Goal: Transaction & Acquisition: Purchase product/service

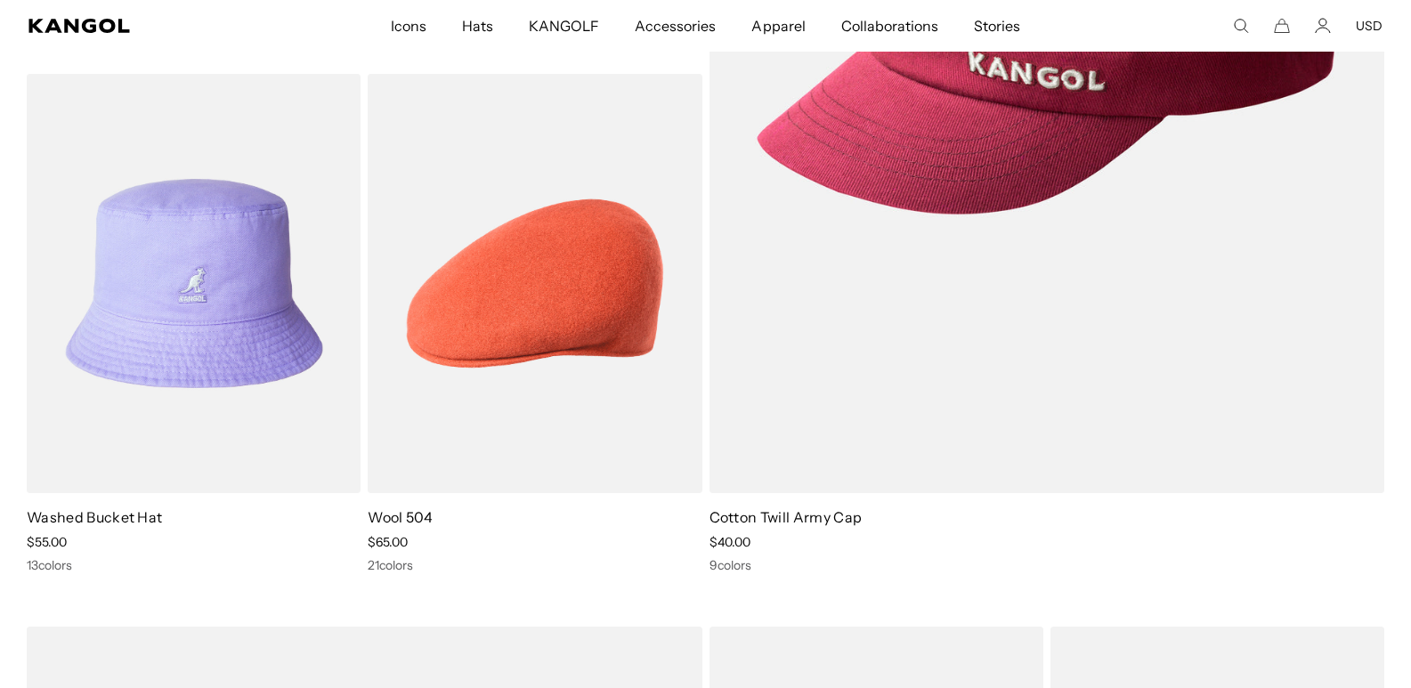
scroll to position [0, 367]
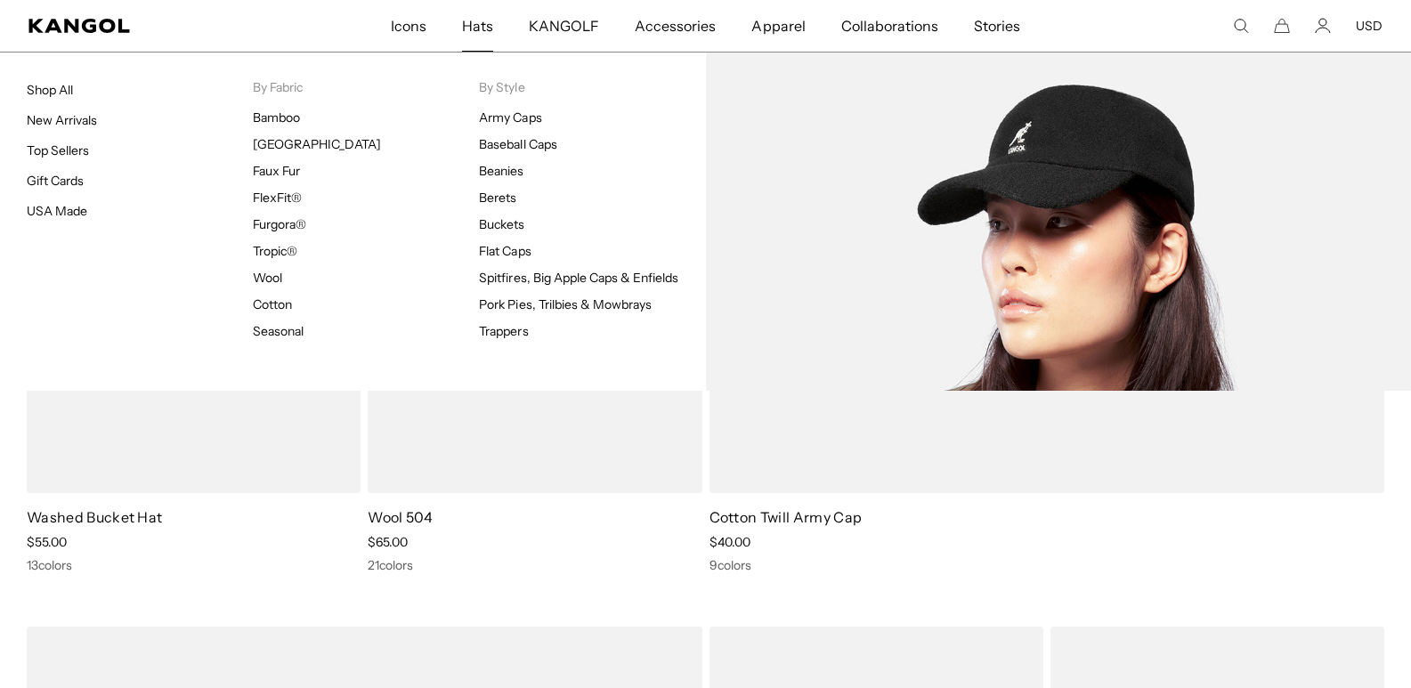
click at [475, 33] on span "Hats" at bounding box center [477, 26] width 31 height 52
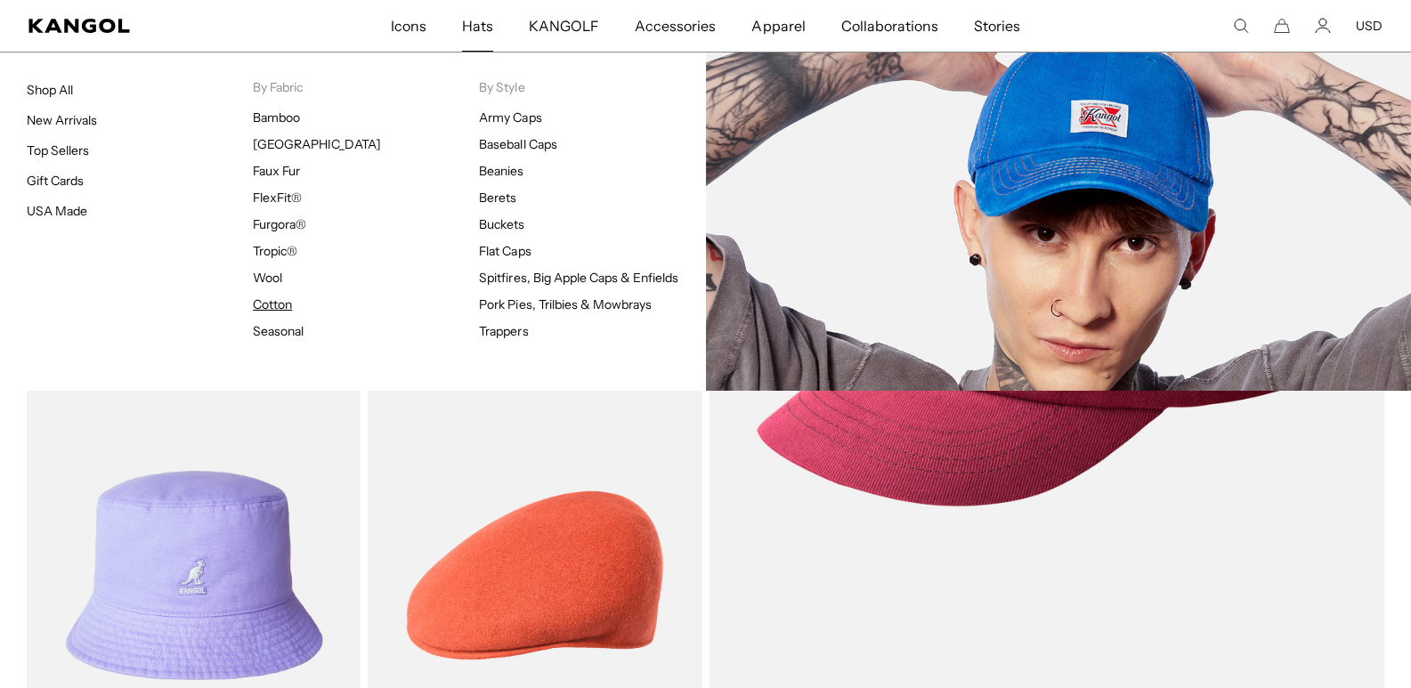
click at [285, 301] on link "Cotton" at bounding box center [272, 305] width 39 height 16
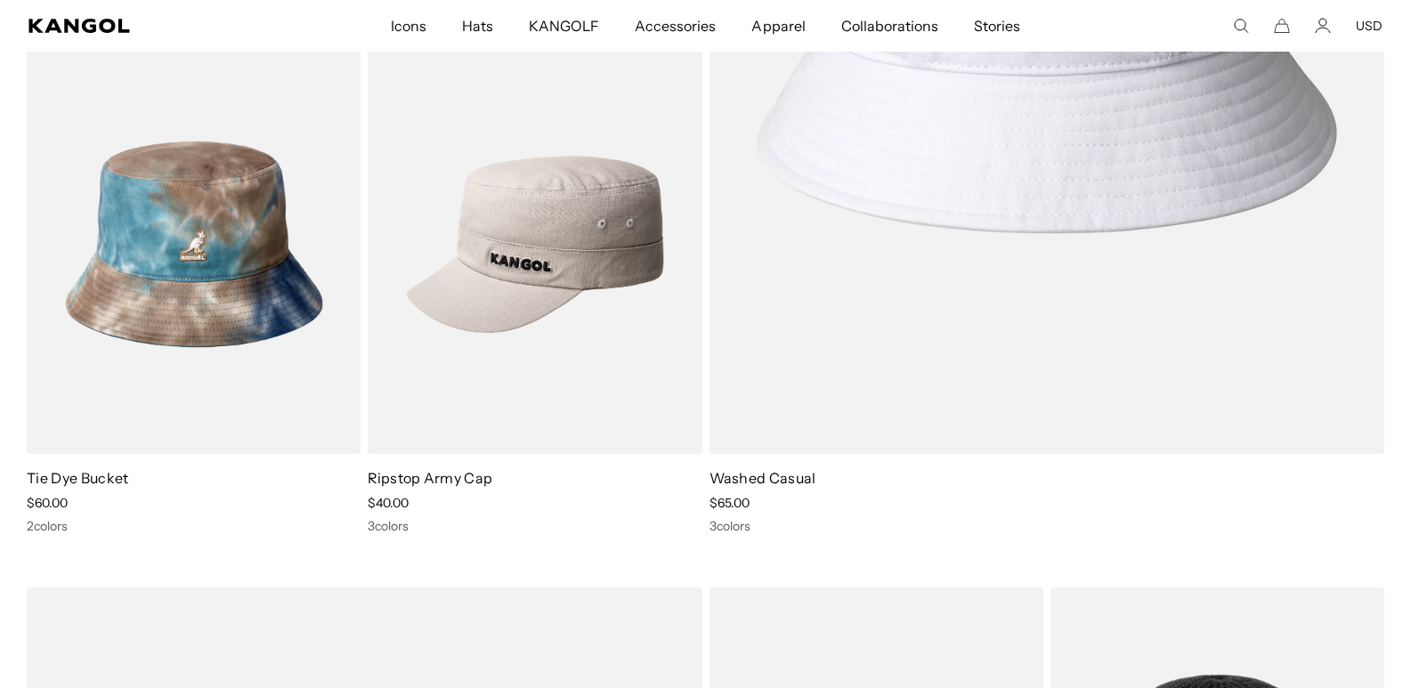
scroll to position [3028, 0]
